Goal: Task Accomplishment & Management: Use online tool/utility

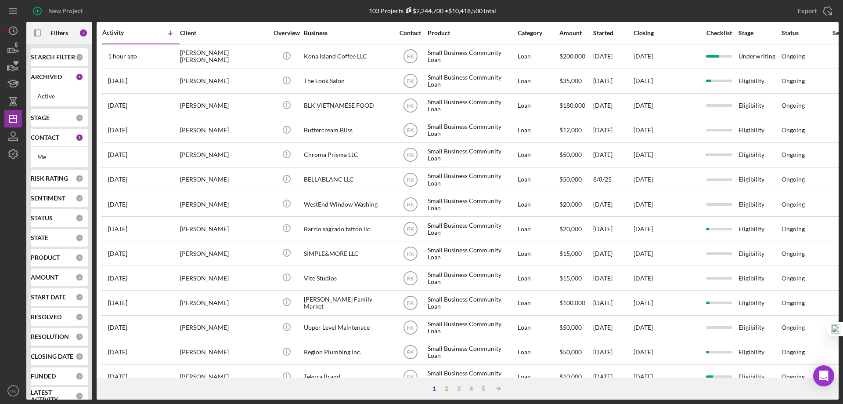
click at [46, 139] on b "CONTACT" at bounding box center [45, 137] width 29 height 7
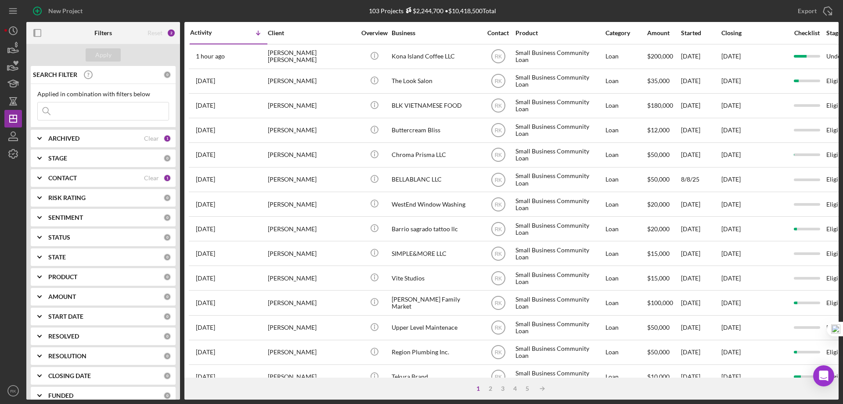
click at [63, 178] on b "CONTACT" at bounding box center [62, 177] width 29 height 7
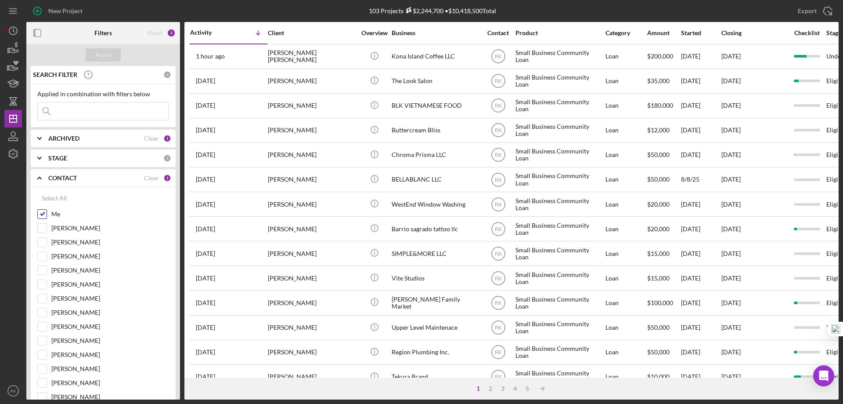
click at [41, 214] on input "Me" at bounding box center [42, 213] width 9 height 9
checkbox input "false"
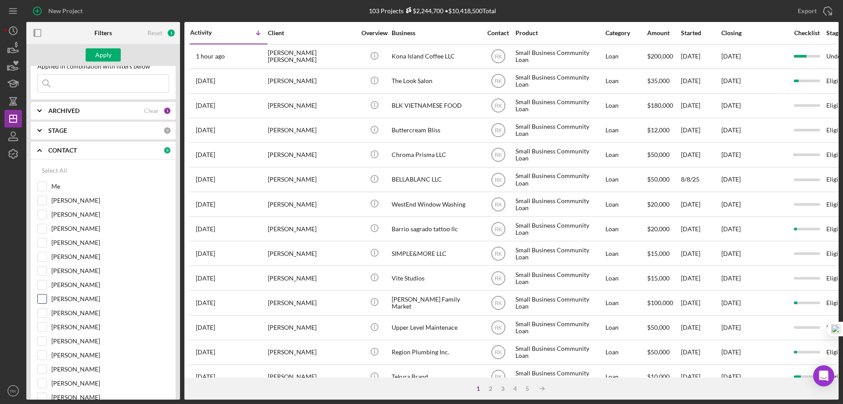
scroll to position [28, 0]
click at [43, 299] on input "[PERSON_NAME]" at bounding box center [42, 298] width 9 height 9
checkbox input "true"
click at [112, 60] on button "Apply" at bounding box center [103, 54] width 35 height 13
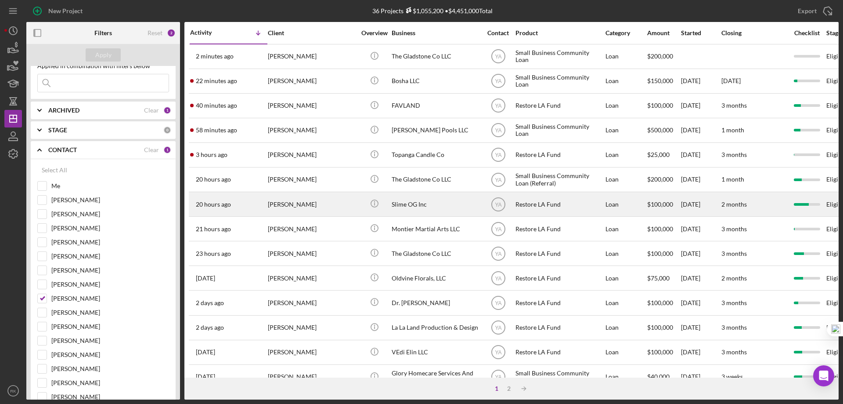
click at [404, 203] on div "Slime OG Inc" at bounding box center [436, 203] width 88 height 23
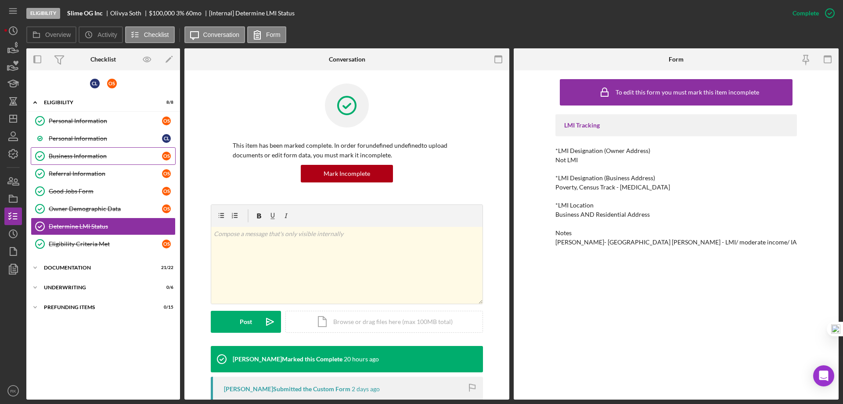
drag, startPoint x: 83, startPoint y: 154, endPoint x: 196, endPoint y: 160, distance: 113.0
click at [83, 154] on div "Business Information" at bounding box center [105, 155] width 113 height 7
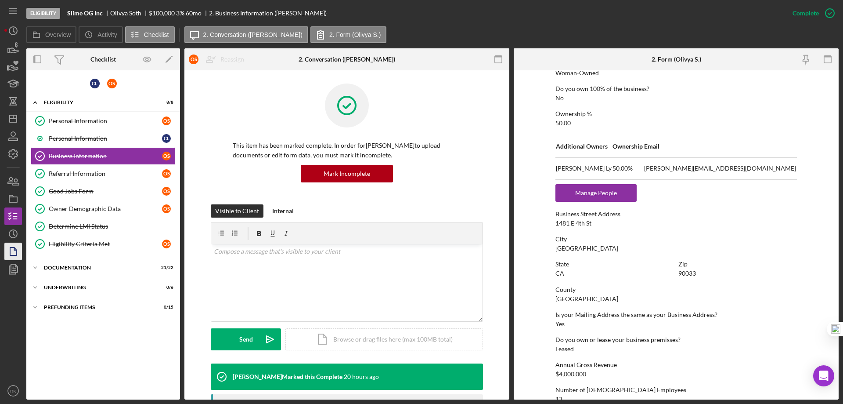
scroll to position [336, 0]
click at [83, 229] on div "Determine LMI Status" at bounding box center [112, 226] width 126 height 7
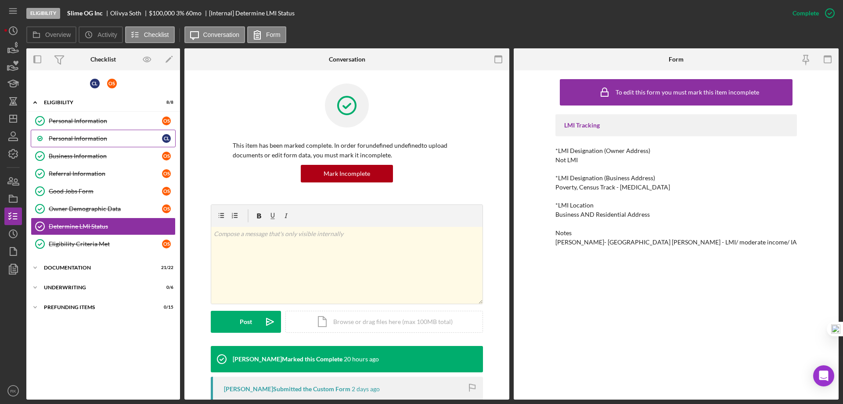
drag, startPoint x: 68, startPoint y: 119, endPoint x: 103, endPoint y: 132, distance: 37.5
click at [68, 119] on div "Personal Information" at bounding box center [105, 120] width 113 height 7
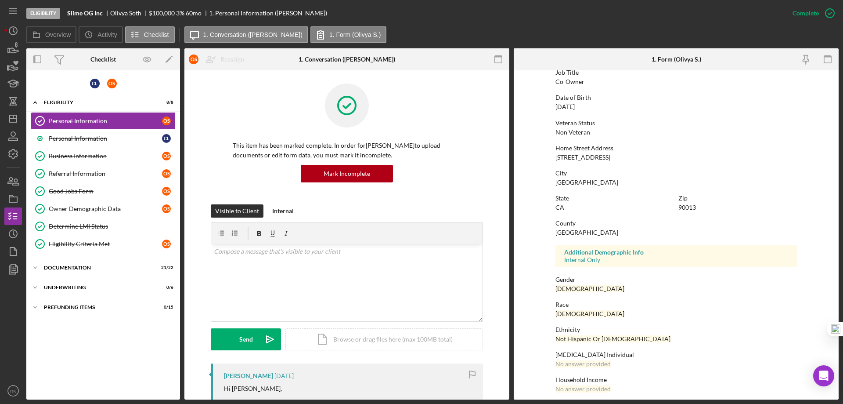
scroll to position [81, 0]
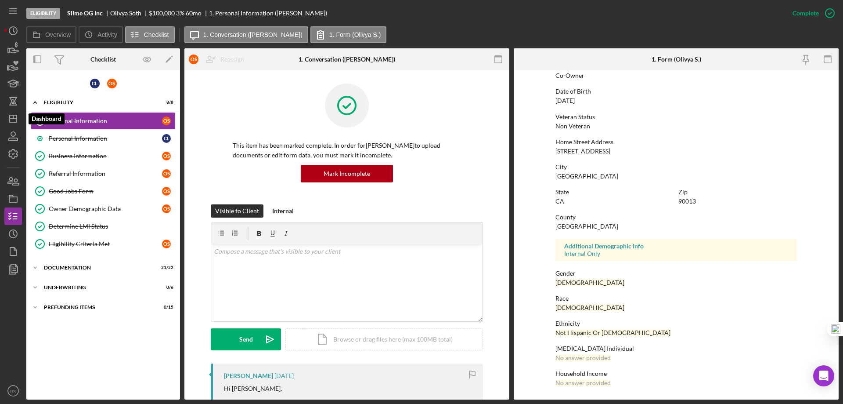
drag, startPoint x: 17, startPoint y: 116, endPoint x: 25, endPoint y: 118, distance: 8.5
click at [17, 116] on polygon "button" at bounding box center [13, 118] width 7 height 7
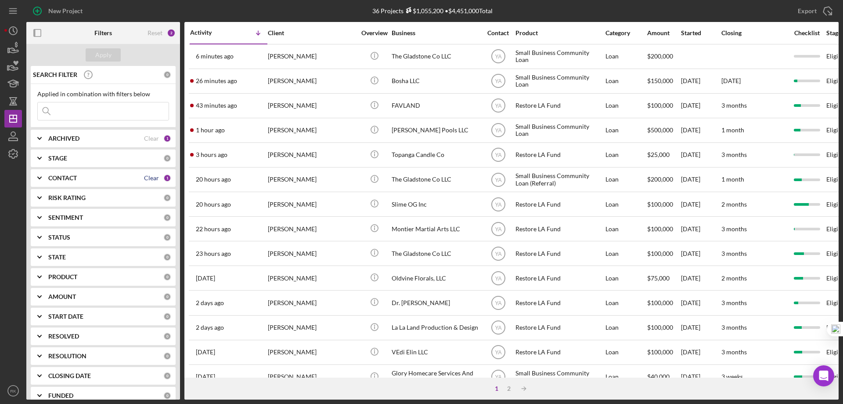
click at [153, 178] on div "Clear" at bounding box center [151, 177] width 15 height 7
click at [68, 180] on b "CONTACT" at bounding box center [62, 177] width 29 height 7
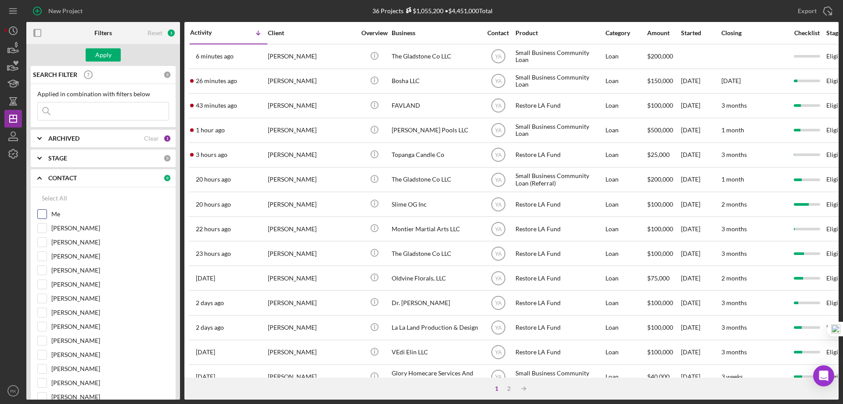
click at [43, 214] on input "Me" at bounding box center [42, 213] width 9 height 9
checkbox input "true"
click at [98, 53] on div "Apply" at bounding box center [103, 54] width 16 height 13
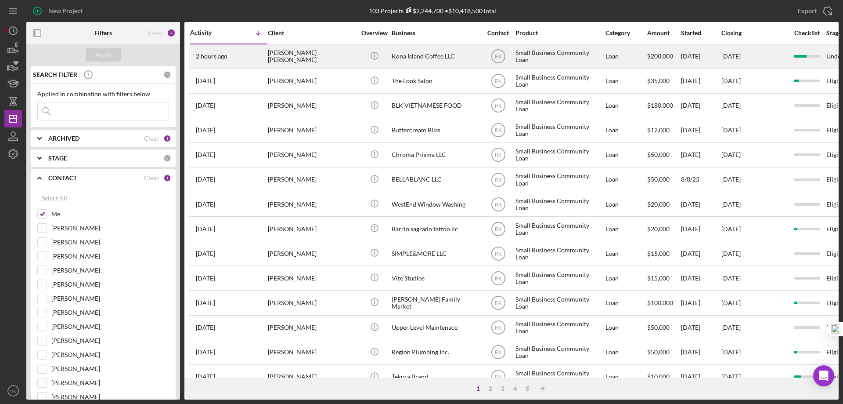
click at [409, 58] on div "Kona Island Coffee LLC" at bounding box center [436, 56] width 88 height 23
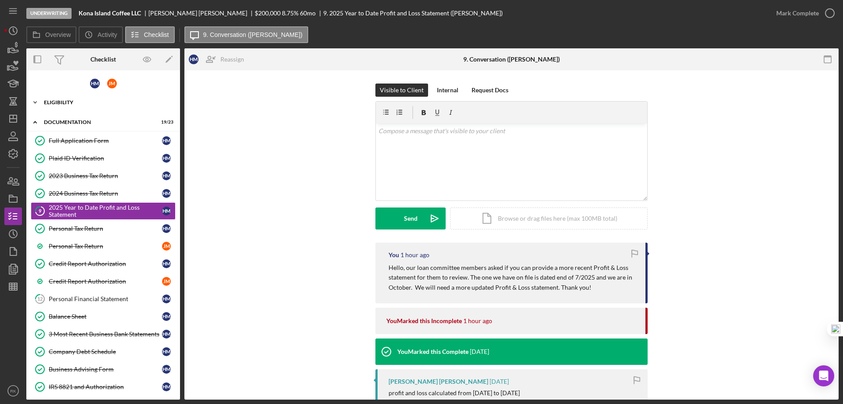
drag, startPoint x: 68, startPoint y: 100, endPoint x: 71, endPoint y: 108, distance: 9.1
click at [68, 99] on div "Icon/Expander Eligibility 7 / 7" at bounding box center [103, 103] width 154 height 18
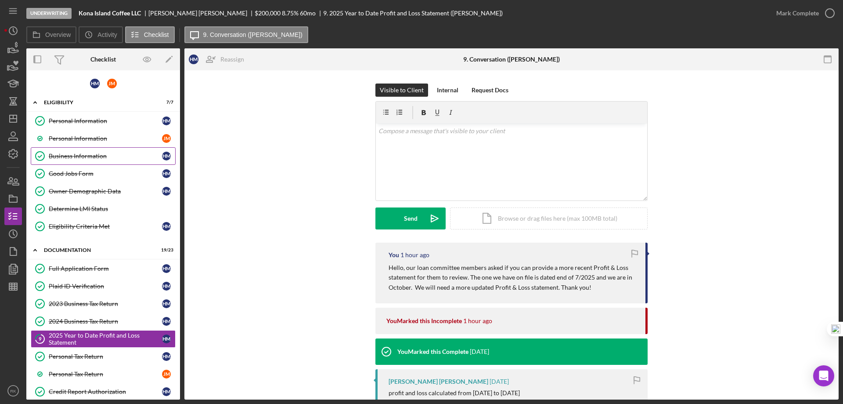
drag, startPoint x: 80, startPoint y: 159, endPoint x: 117, endPoint y: 163, distance: 37.1
click at [79, 159] on div "Business Information" at bounding box center [105, 155] width 113 height 7
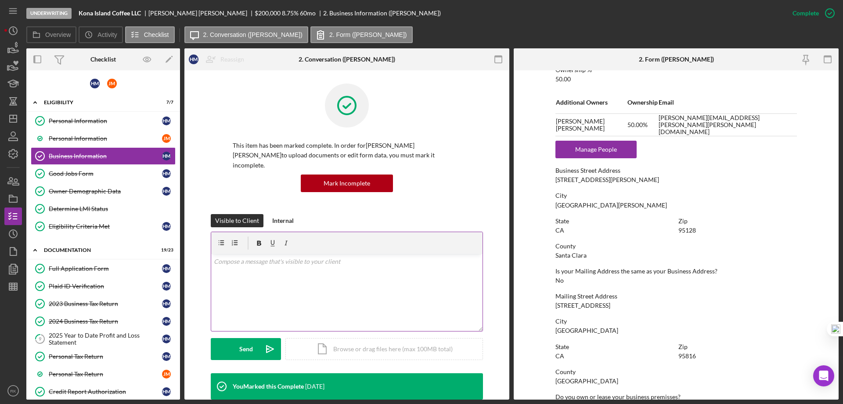
scroll to position [380, 0]
drag, startPoint x: 13, startPoint y: 122, endPoint x: 23, endPoint y: 137, distance: 17.4
click at [13, 122] on polygon "button" at bounding box center [13, 118] width 7 height 7
